Goal: Information Seeking & Learning: Learn about a topic

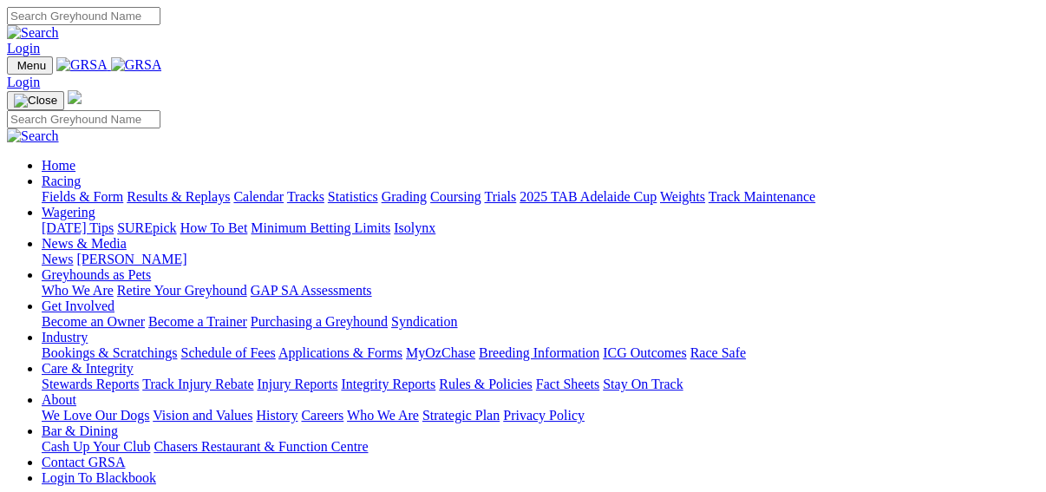
click at [47, 189] on link "Fields & Form" at bounding box center [83, 196] width 82 height 15
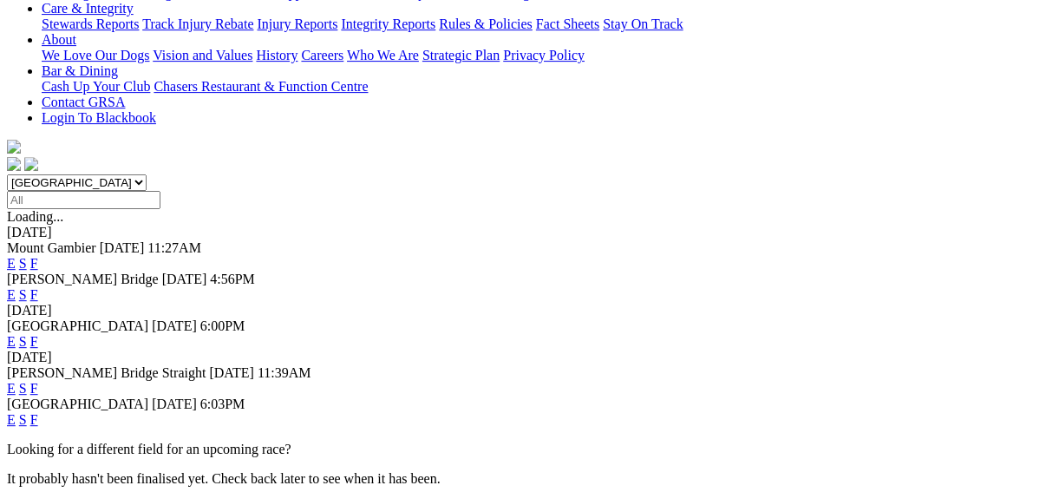
scroll to position [417, 0]
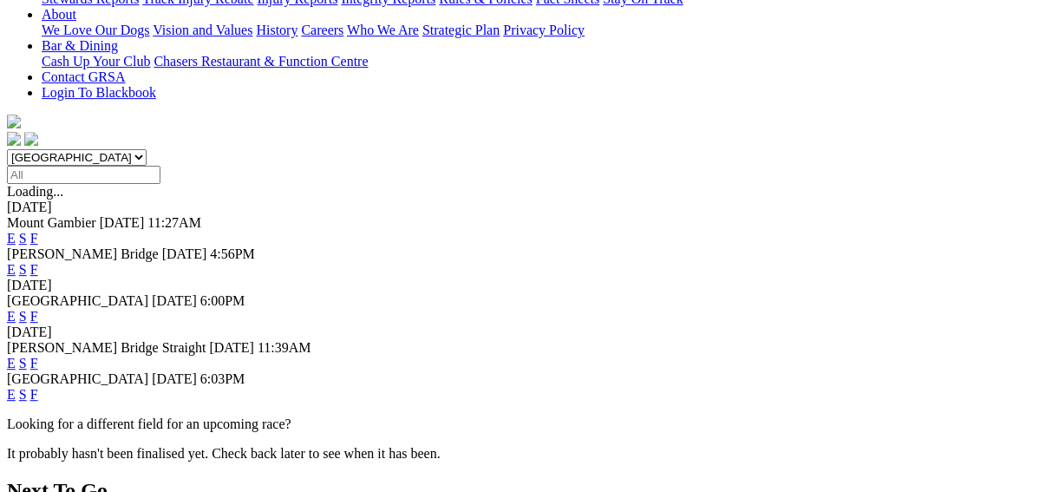
click at [38, 356] on link "F" at bounding box center [34, 363] width 8 height 15
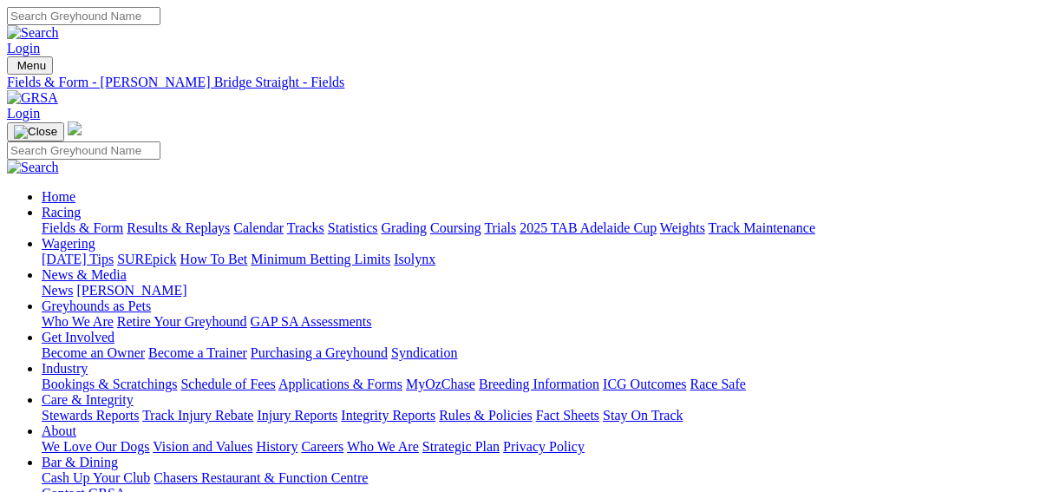
scroll to position [1527, 0]
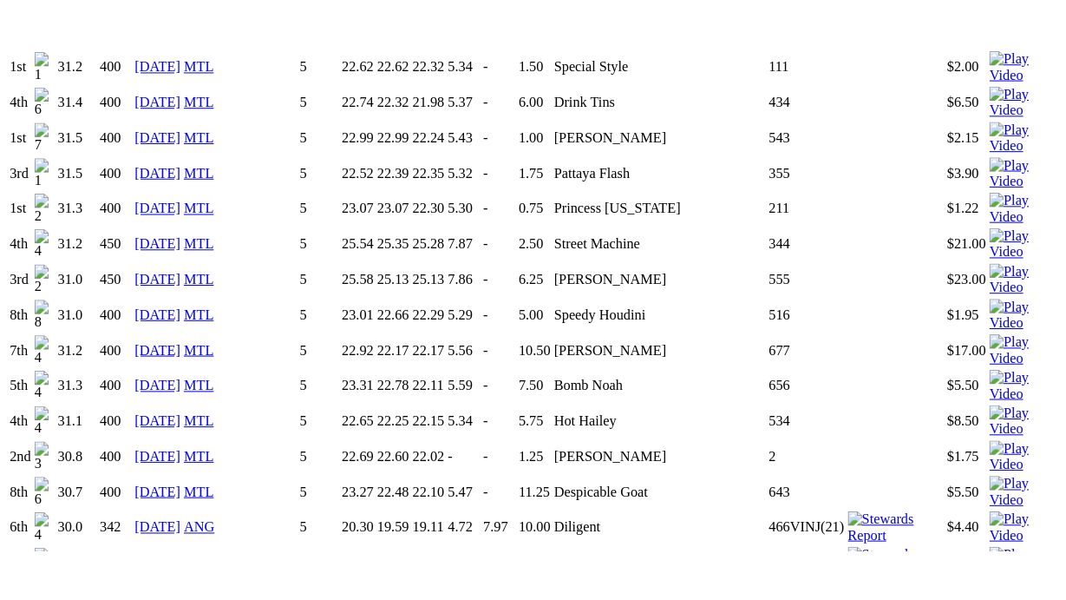
scroll to position [1874, 0]
